Goal: Task Accomplishment & Management: Use online tool/utility

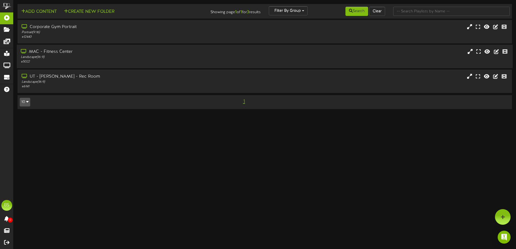
click at [206, 53] on div "MAC - Fitness Center" at bounding box center [120, 52] width 199 height 6
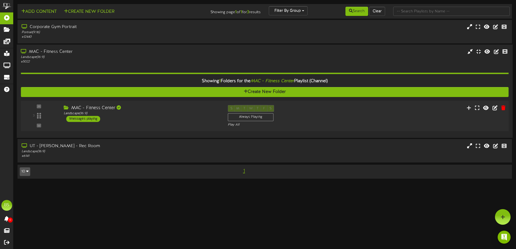
click at [354, 113] on div "3 ( 16:9" at bounding box center [264, 116] width 493 height 22
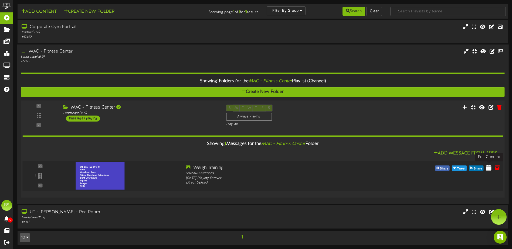
click at [491, 170] on icon at bounding box center [488, 168] width 5 height 6
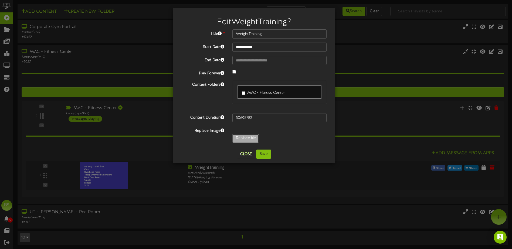
type input "**********"
type input "CrossfitCrew10-2"
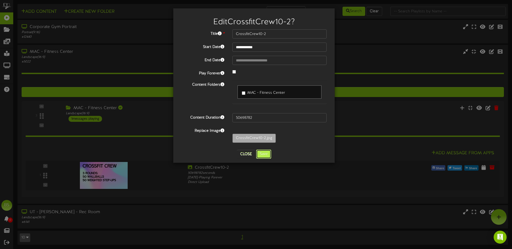
click at [262, 156] on button "Save" at bounding box center [263, 154] width 15 height 9
